Goal: Information Seeking & Learning: Learn about a topic

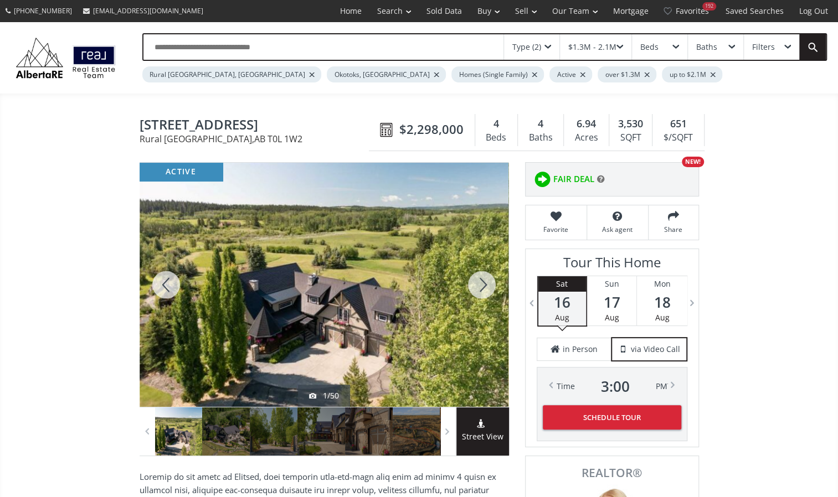
click at [484, 280] on div at bounding box center [481, 285] width 53 height 244
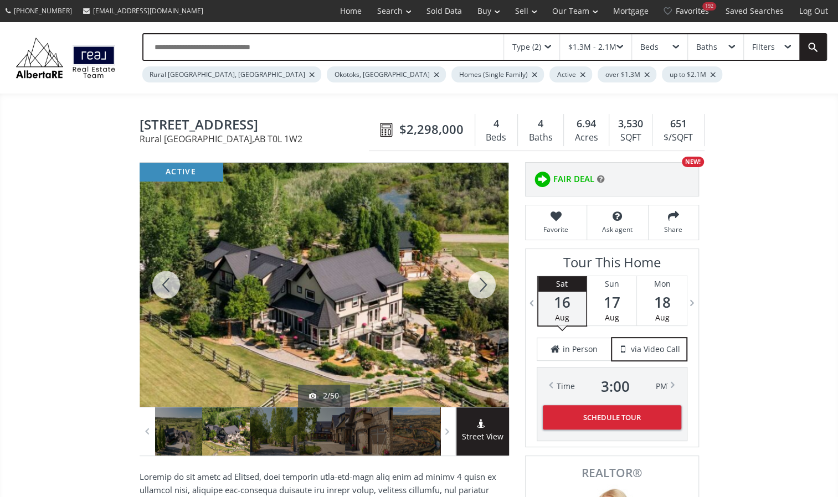
click at [484, 280] on div at bounding box center [481, 285] width 53 height 244
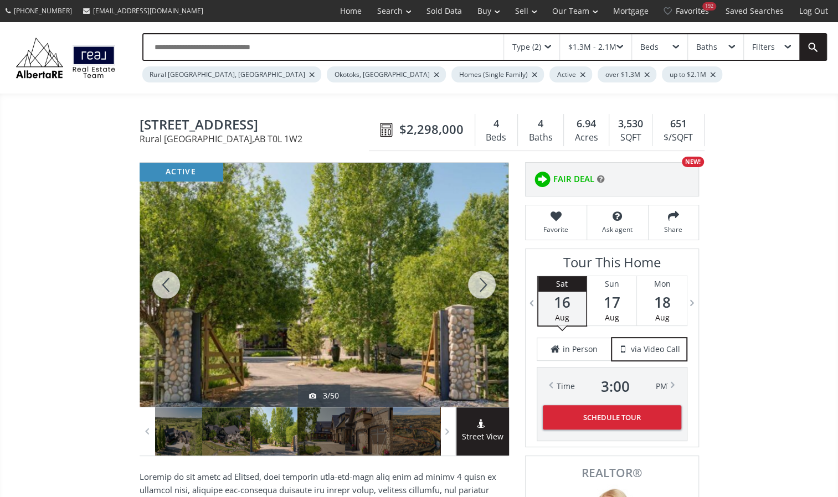
click at [484, 280] on div at bounding box center [481, 285] width 53 height 244
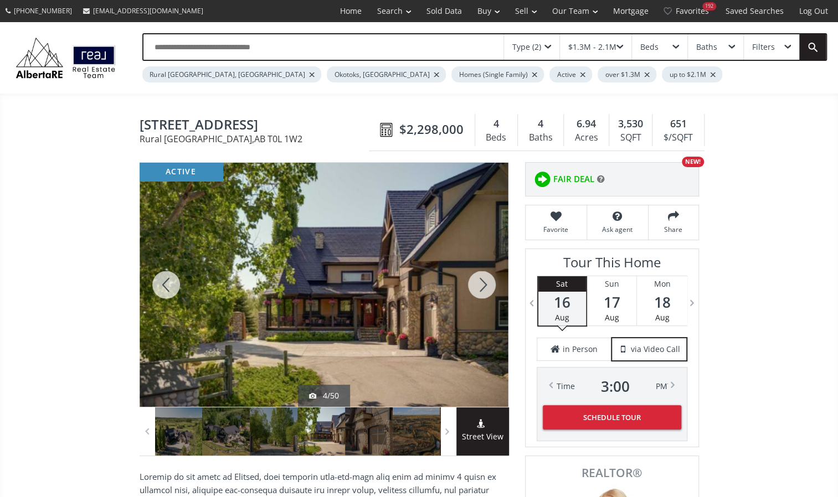
click at [484, 280] on div at bounding box center [481, 285] width 53 height 244
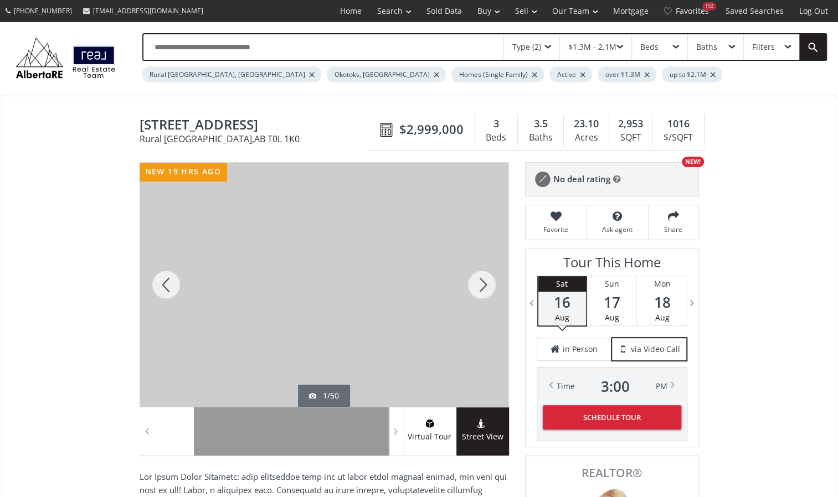
click at [485, 285] on div at bounding box center [481, 285] width 53 height 244
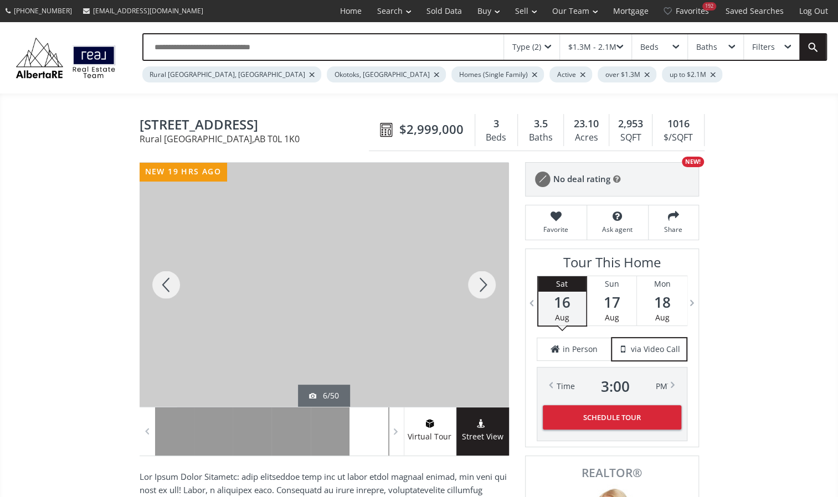
click at [485, 285] on div at bounding box center [481, 285] width 53 height 244
click at [486, 285] on div at bounding box center [481, 285] width 53 height 244
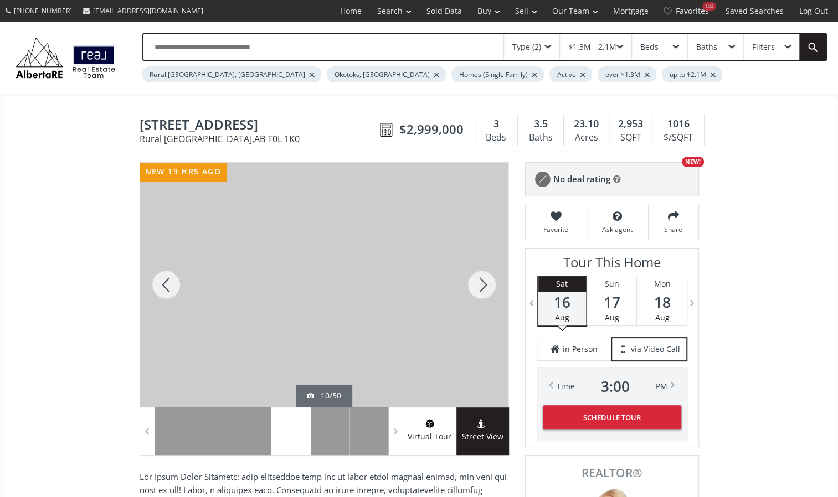
click at [486, 285] on div at bounding box center [481, 285] width 53 height 244
click at [489, 287] on div at bounding box center [481, 285] width 53 height 244
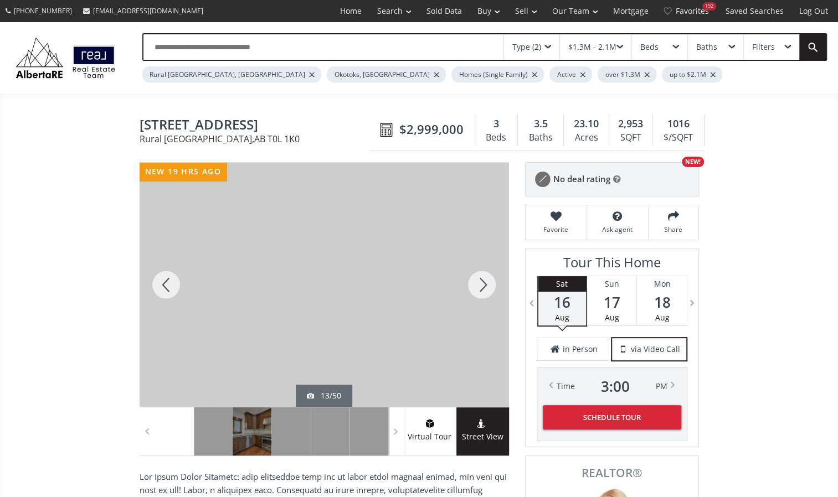
click at [489, 287] on div at bounding box center [481, 285] width 53 height 244
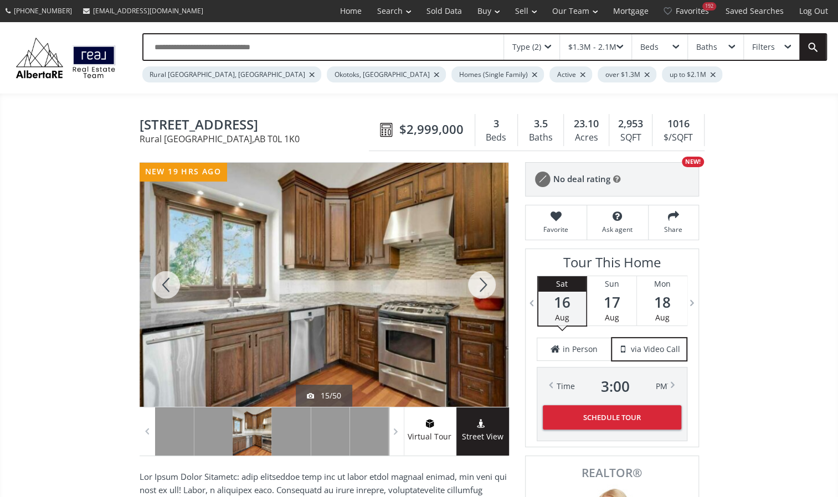
click at [489, 287] on div at bounding box center [481, 285] width 53 height 244
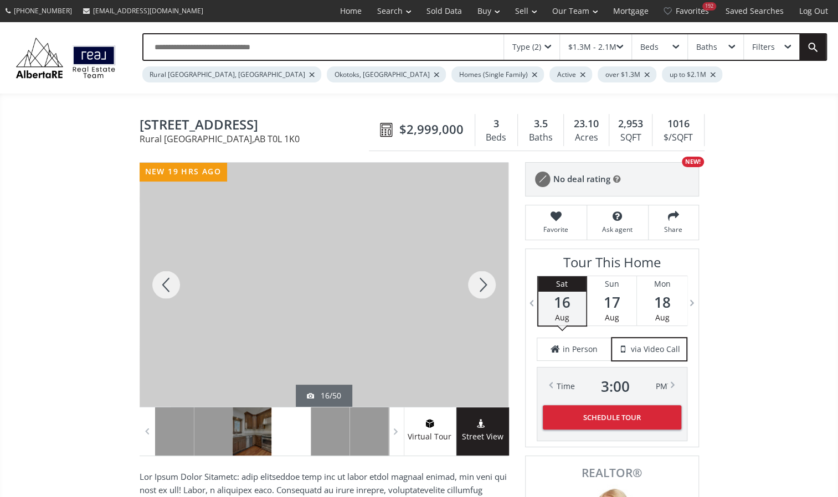
click at [491, 287] on div at bounding box center [481, 285] width 53 height 244
click at [492, 287] on div at bounding box center [481, 285] width 53 height 244
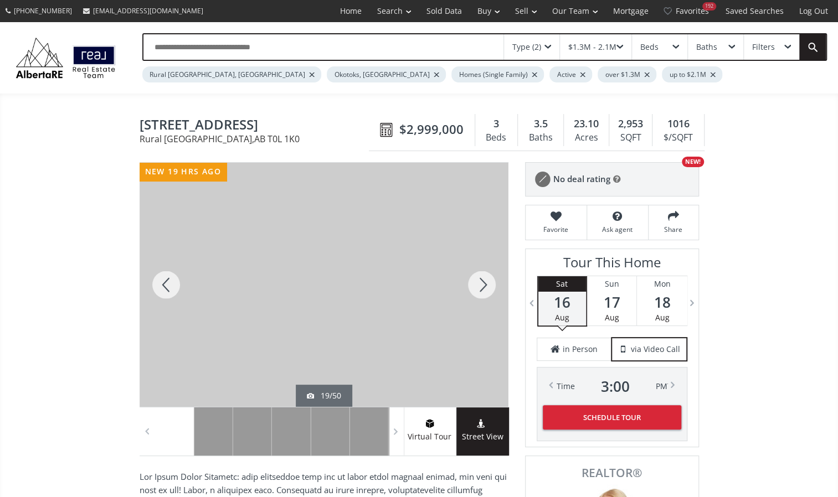
click at [492, 287] on div at bounding box center [481, 285] width 53 height 244
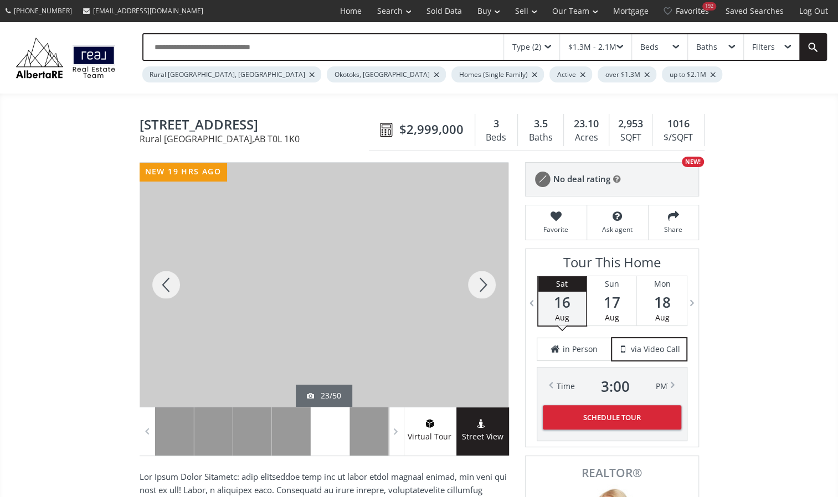
click at [492, 287] on div at bounding box center [481, 285] width 53 height 244
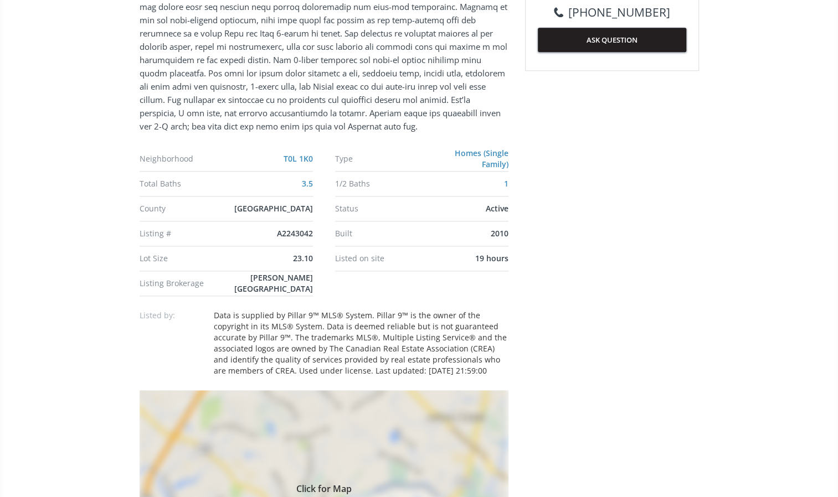
scroll to position [831, 0]
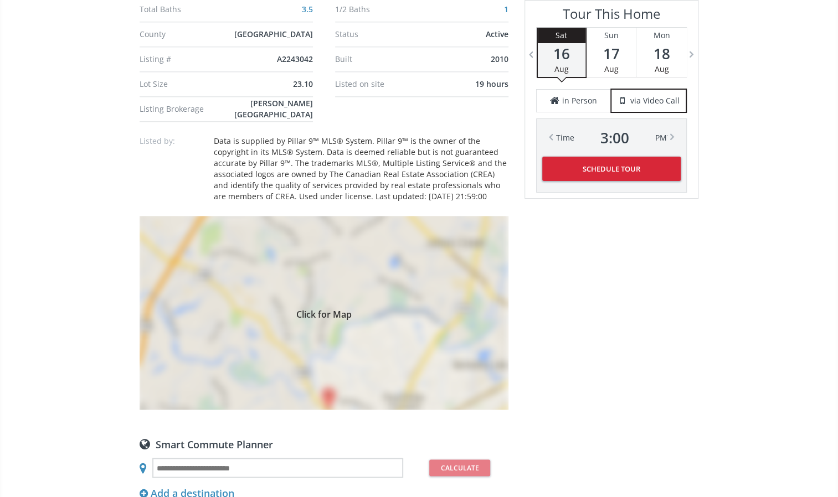
click at [426, 309] on span "Click for Map" at bounding box center [324, 313] width 369 height 9
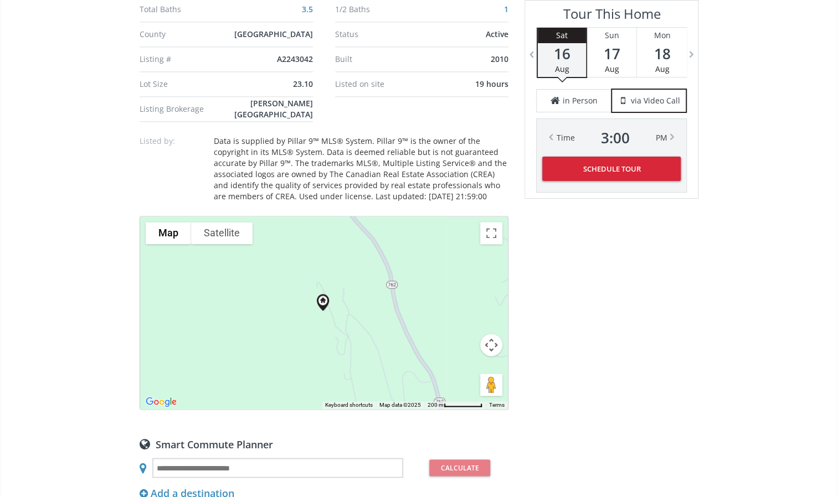
click at [495, 349] on button "Map camera controls" at bounding box center [491, 345] width 22 height 22
click at [463, 372] on button "Zoom out" at bounding box center [464, 373] width 22 height 22
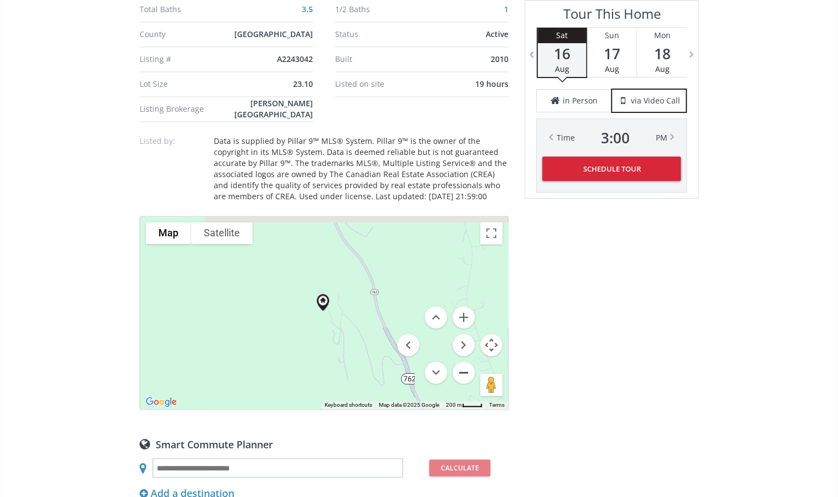
click at [463, 372] on button "Zoom out" at bounding box center [464, 373] width 22 height 22
